Goal: Navigation & Orientation: Find specific page/section

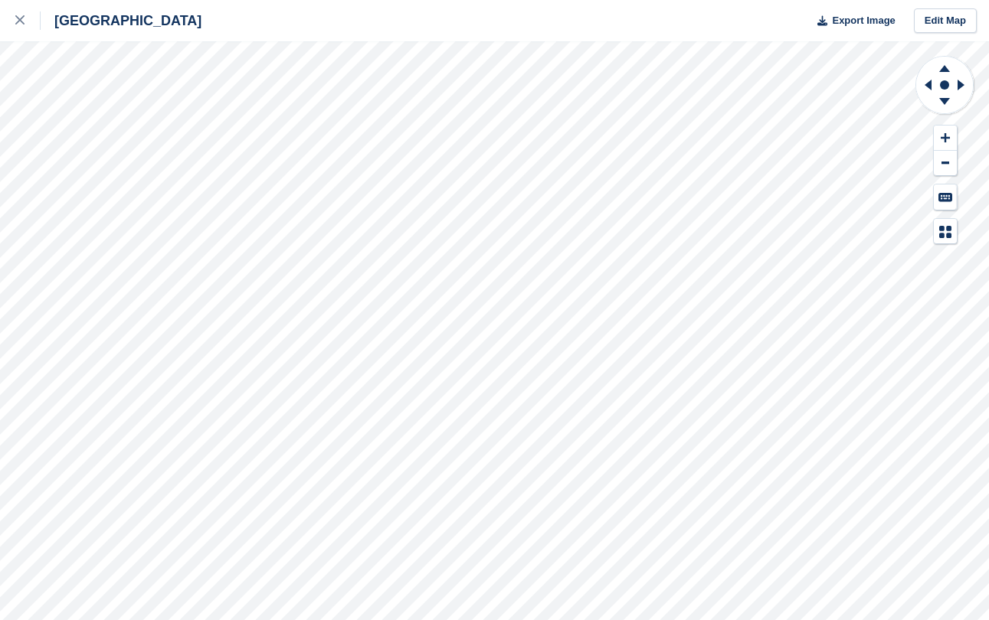
click at [91, 1] on div "[GEOGRAPHIC_DATA]" at bounding box center [100, 20] width 201 height 41
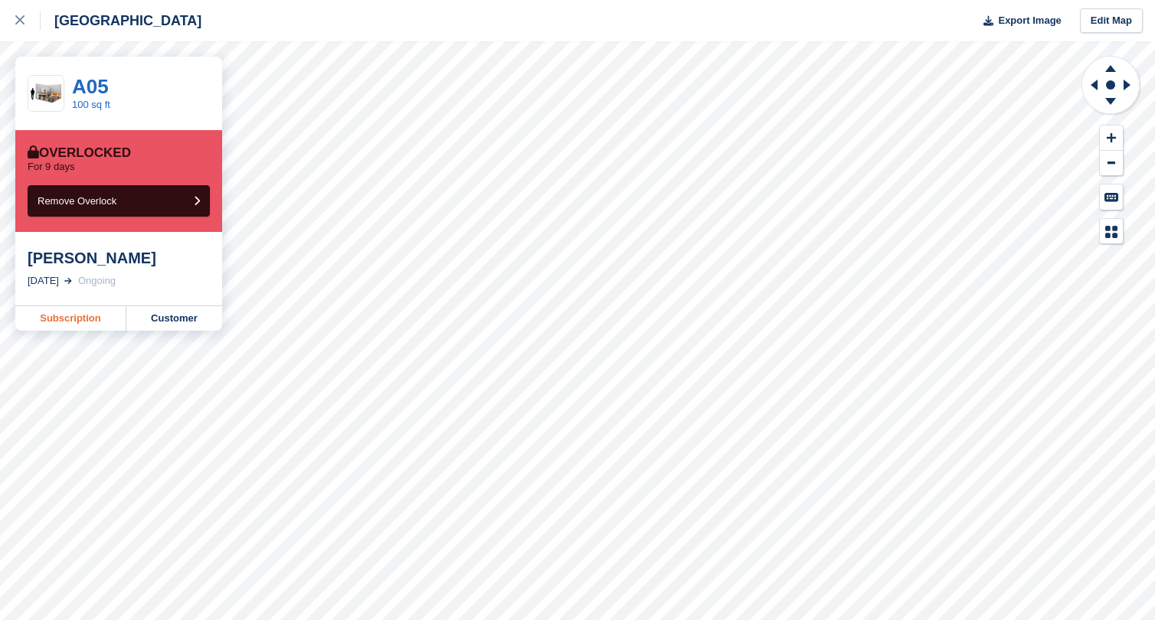
click at [104, 315] on link "Subscription" at bounding box center [70, 318] width 111 height 25
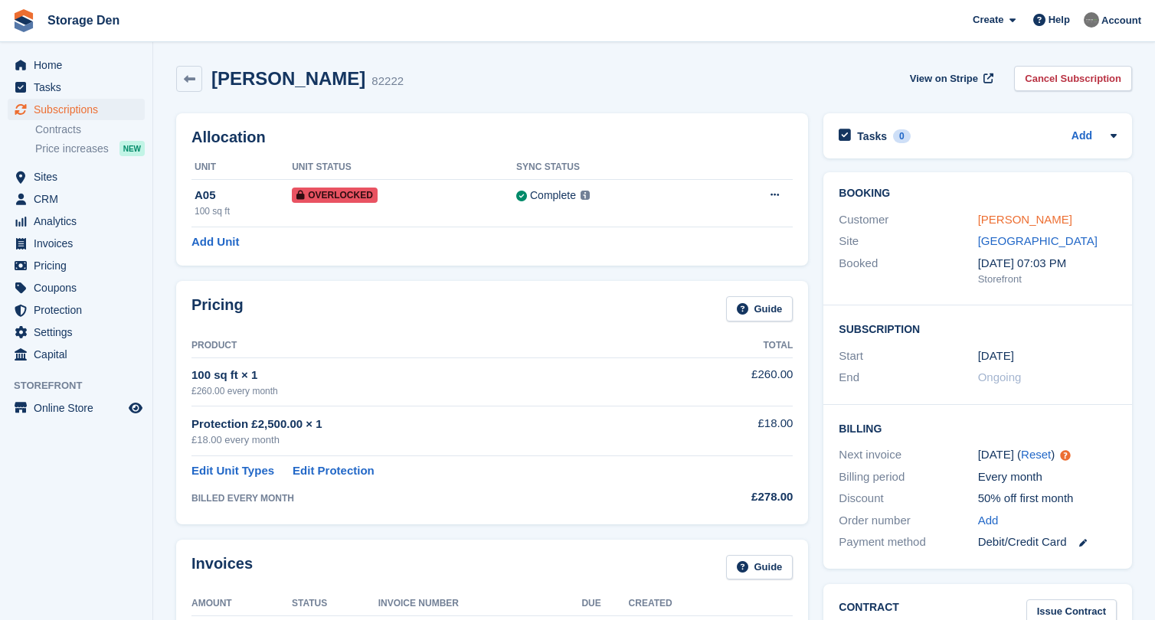
click at [1000, 218] on link "[PERSON_NAME]" at bounding box center [1025, 219] width 94 height 13
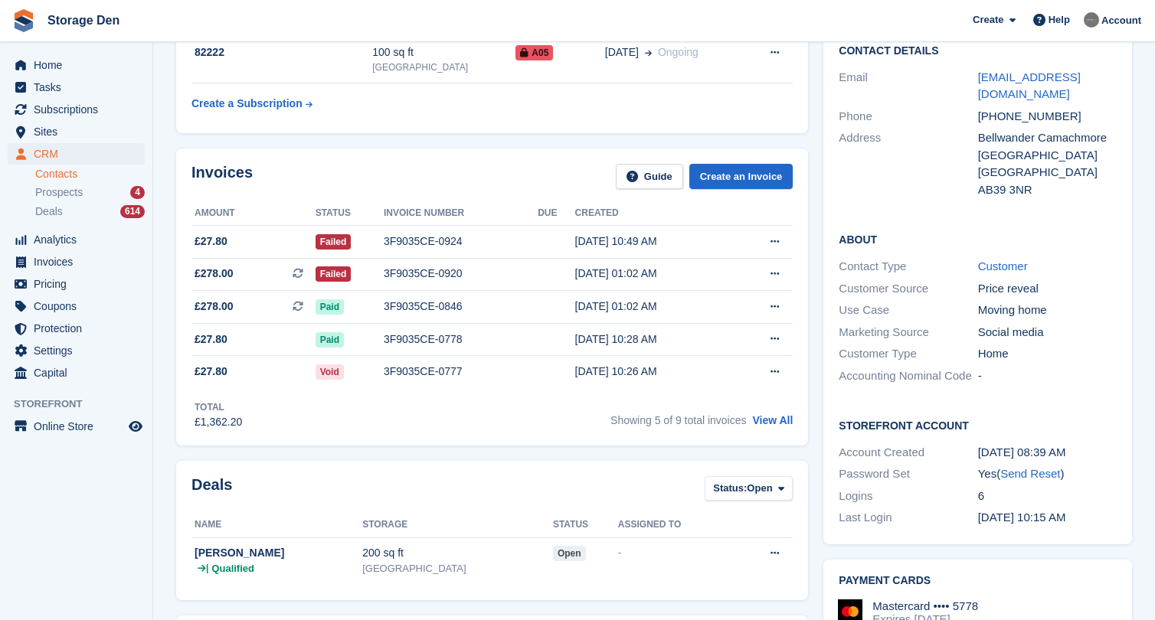
scroll to position [134, 0]
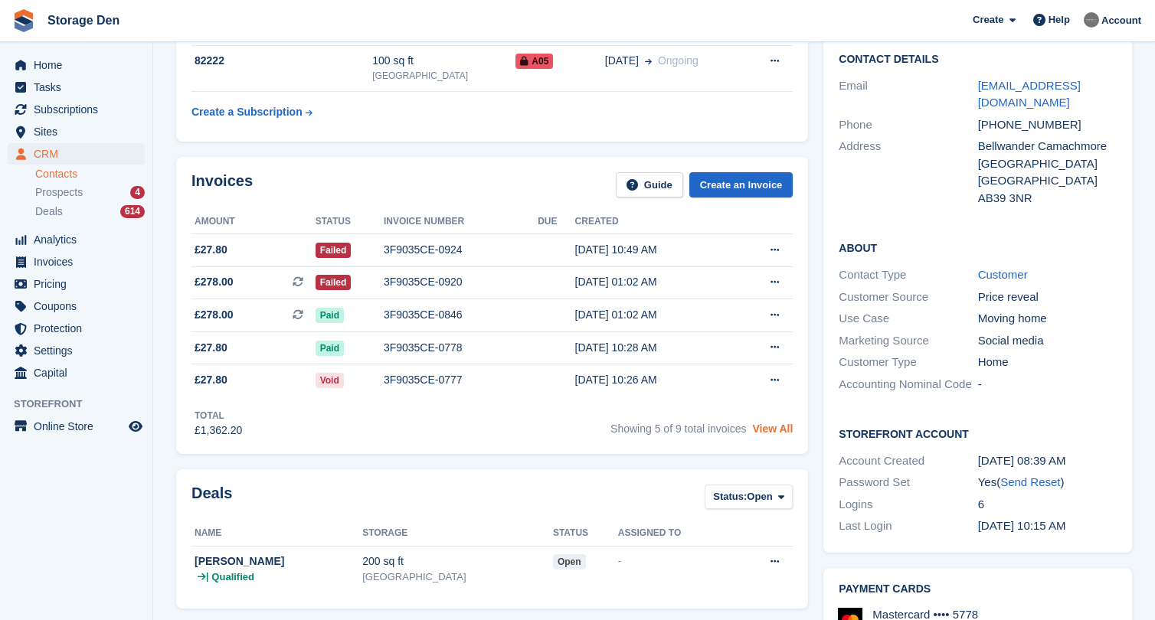
click at [758, 430] on link "View All" at bounding box center [772, 429] width 41 height 12
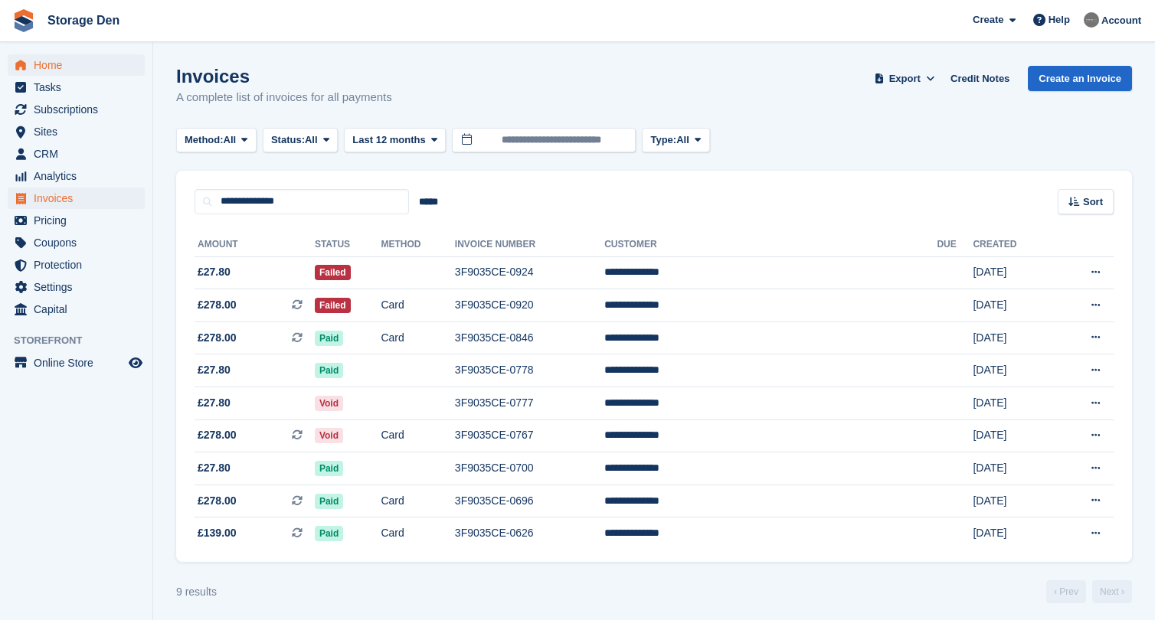
click at [103, 67] on span "Home" at bounding box center [80, 64] width 92 height 21
